Goal: Find specific page/section: Find specific page/section

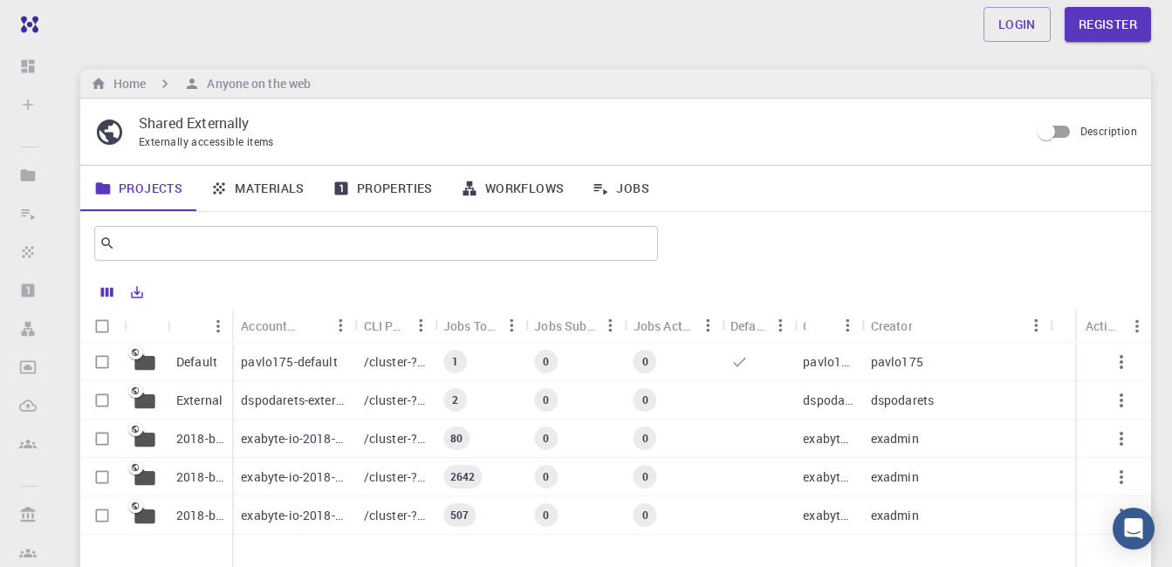
click at [429, 188] on link "Properties" at bounding box center [383, 188] width 128 height 45
